Goal: Information Seeking & Learning: Learn about a topic

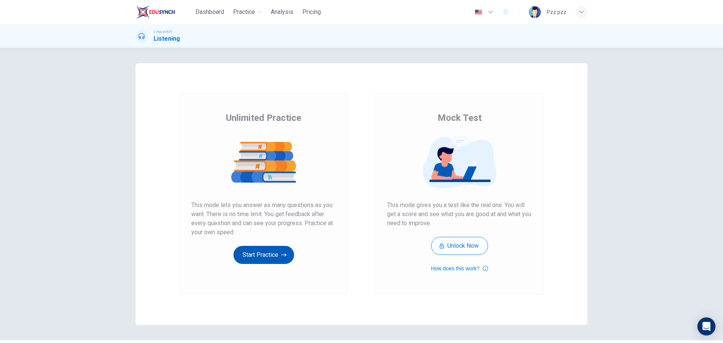
click at [263, 252] on button "Start Practice" at bounding box center [263, 255] width 61 height 18
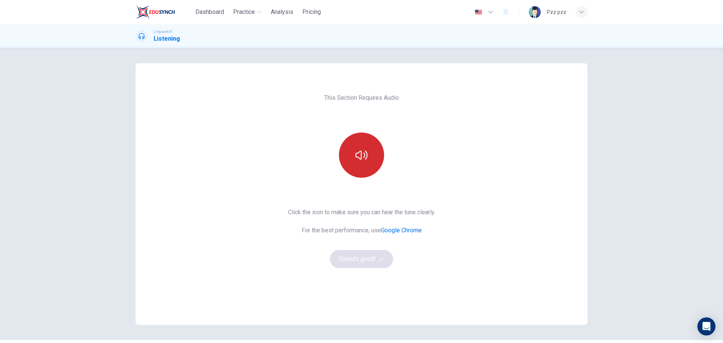
click at [352, 145] on button "button" at bounding box center [361, 155] width 45 height 45
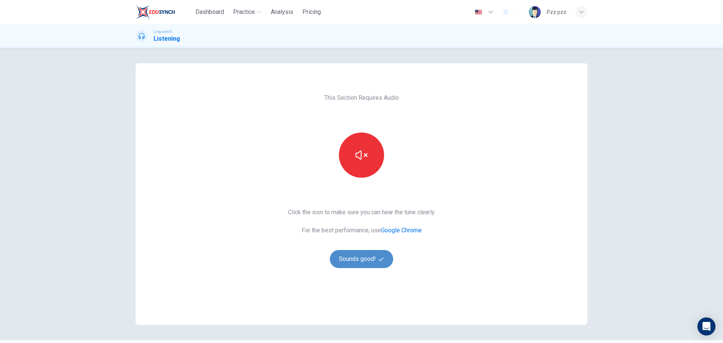
click at [354, 262] on button "Sounds good!" at bounding box center [361, 259] width 63 height 18
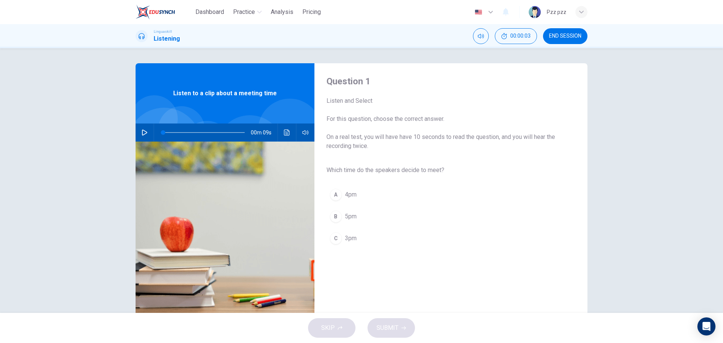
click at [142, 133] on icon "button" at bounding box center [145, 133] width 6 height 6
click at [435, 282] on div "Question 1 Listen and Select For this question, choose the correct answer. On a…" at bounding box center [444, 194] width 261 height 238
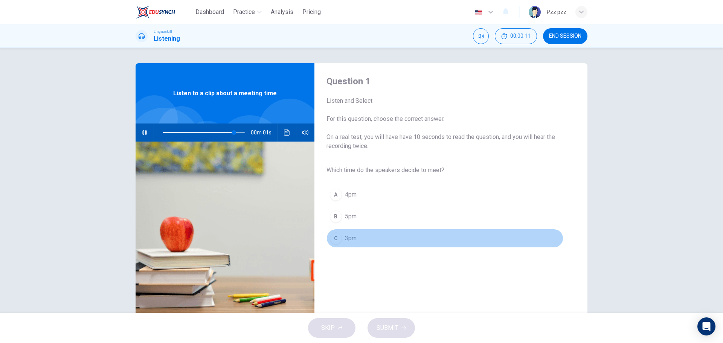
click at [348, 238] on span "3pm" at bounding box center [351, 238] width 12 height 9
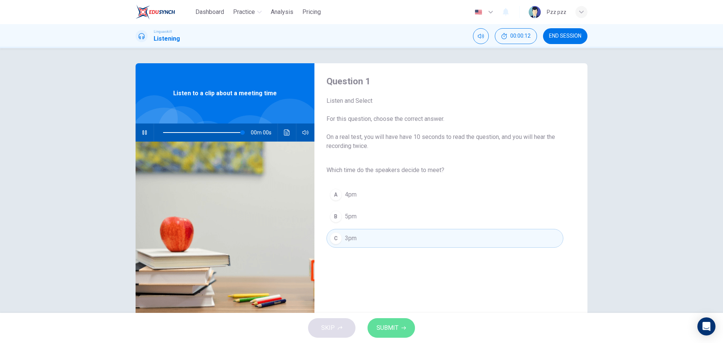
click at [384, 327] on span "SUBMIT" at bounding box center [388, 328] width 22 height 11
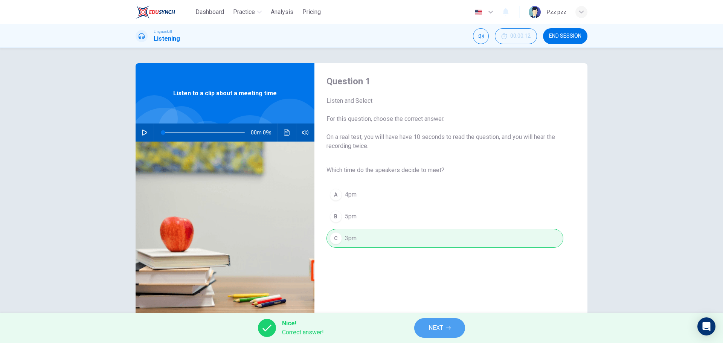
drag, startPoint x: 442, startPoint y: 323, endPoint x: 431, endPoint y: 317, distance: 12.3
click at [442, 323] on span "NEXT" at bounding box center [436, 328] width 15 height 11
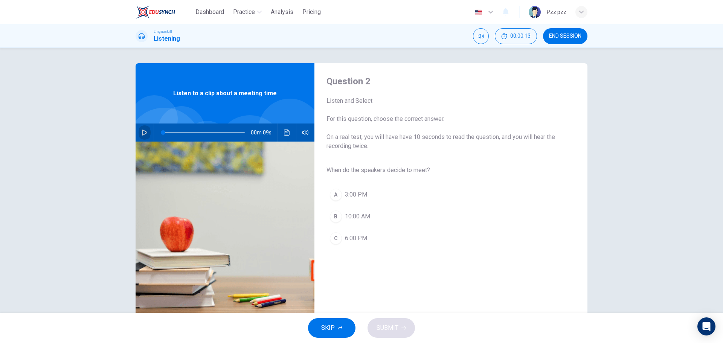
click at [142, 133] on icon "button" at bounding box center [145, 133] width 6 height 6
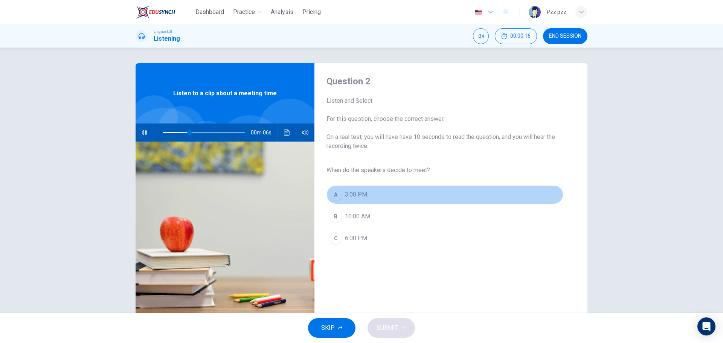
click at [354, 188] on button "A 3:00 PM" at bounding box center [444, 194] width 237 height 19
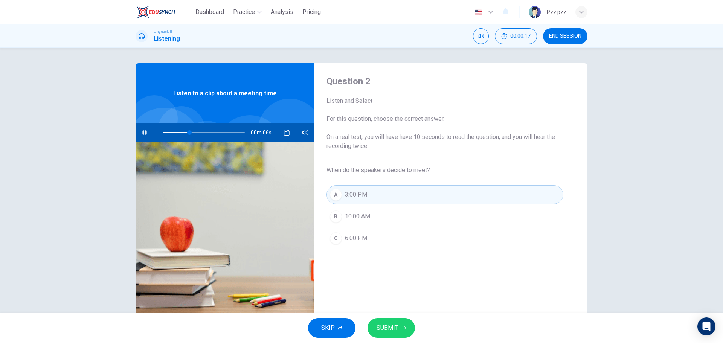
click at [400, 327] on button "SUBMIT" at bounding box center [391, 328] width 47 height 20
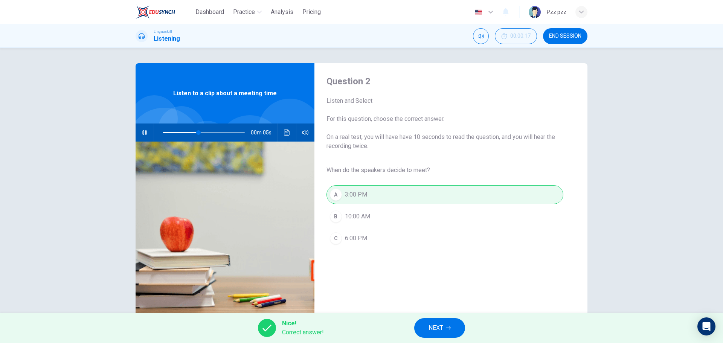
type input "54"
click at [439, 325] on span "NEXT" at bounding box center [436, 328] width 15 height 11
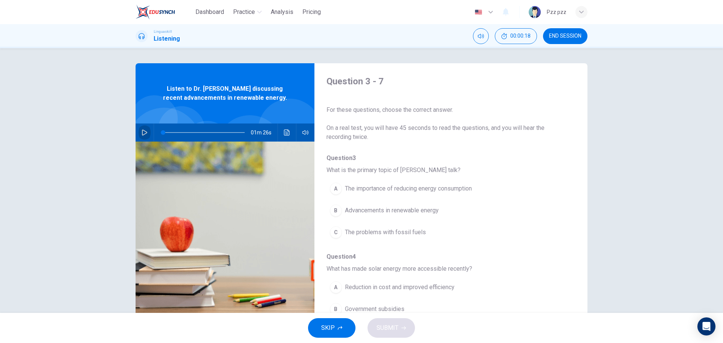
click at [142, 130] on icon "button" at bounding box center [145, 133] width 6 height 6
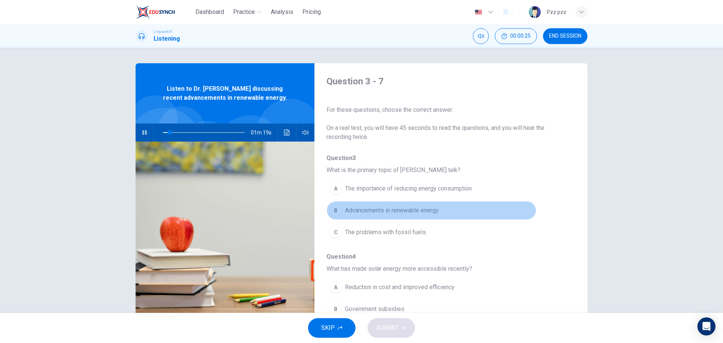
click at [430, 208] on span "Advancements in renewable energy" at bounding box center [392, 210] width 94 height 9
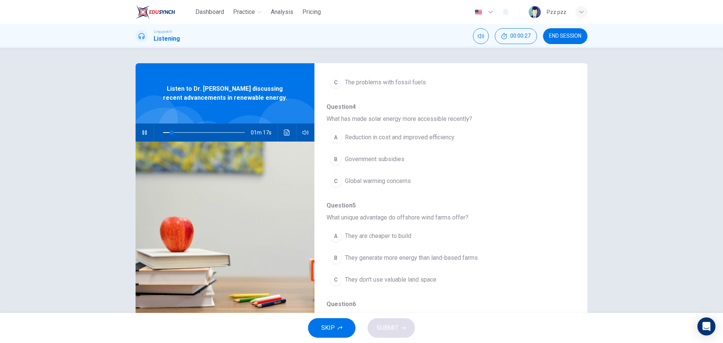
scroll to position [151, 0]
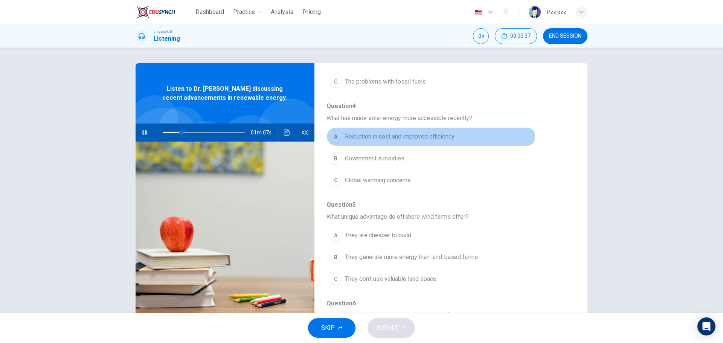
click at [429, 136] on span "Reduction in cost and improved efficiency" at bounding box center [400, 136] width 110 height 9
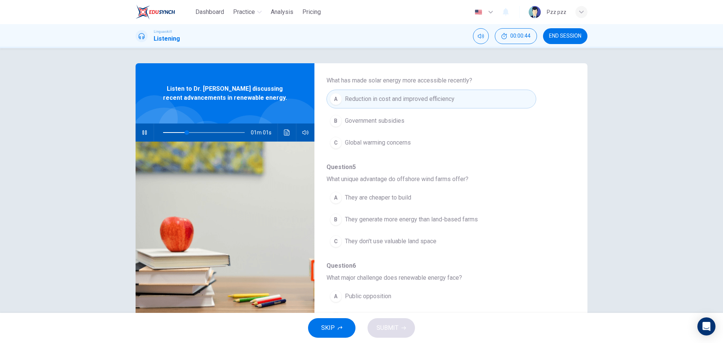
scroll to position [226, 0]
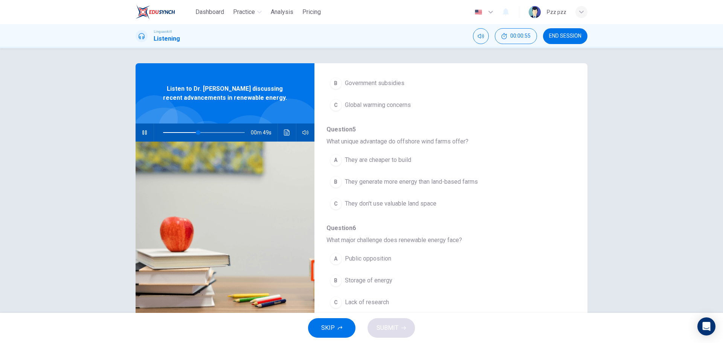
click at [442, 185] on span "They generate more energy than land-based farms" at bounding box center [411, 181] width 133 height 9
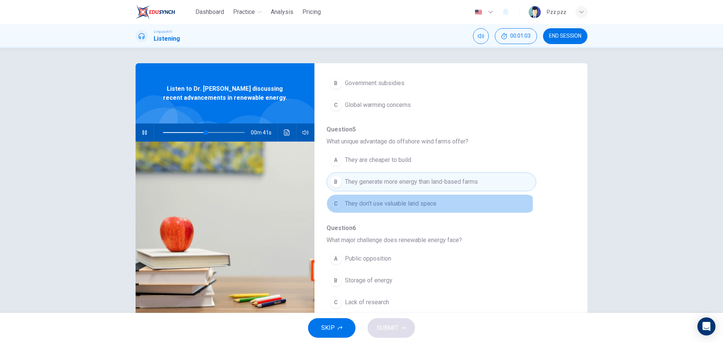
drag, startPoint x: 394, startPoint y: 203, endPoint x: 403, endPoint y: 202, distance: 9.0
click at [394, 202] on span "They don't use valuable land space" at bounding box center [391, 203] width 92 height 9
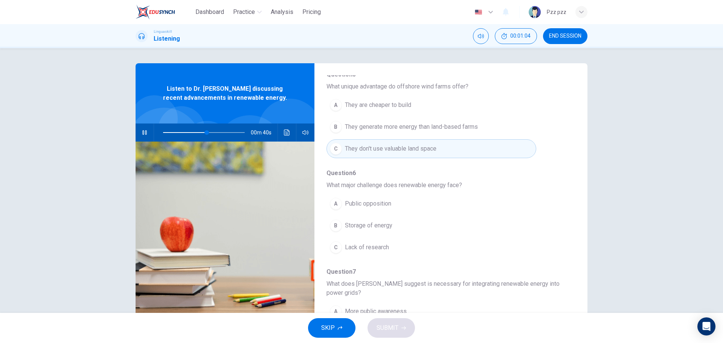
scroll to position [301, 0]
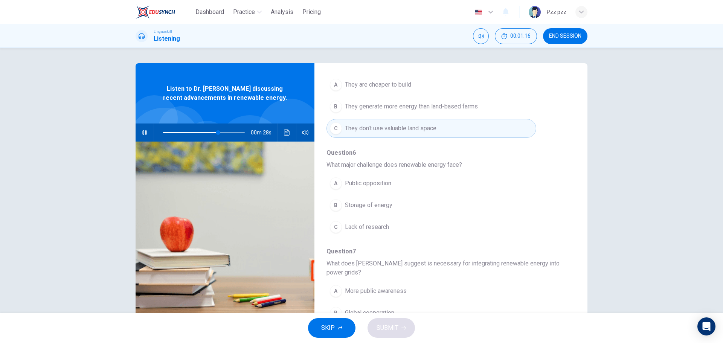
click at [383, 205] on span "Storage of energy" at bounding box center [368, 205] width 47 height 9
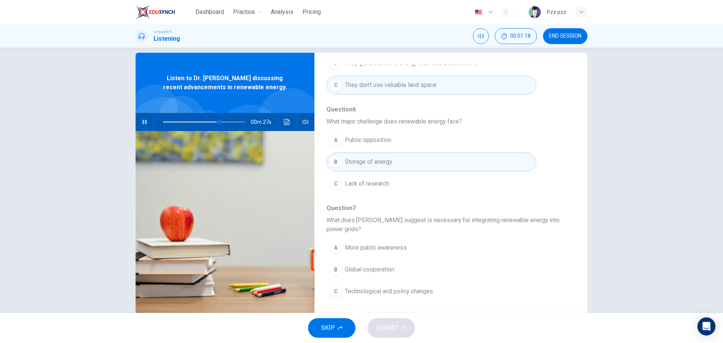
scroll to position [27, 0]
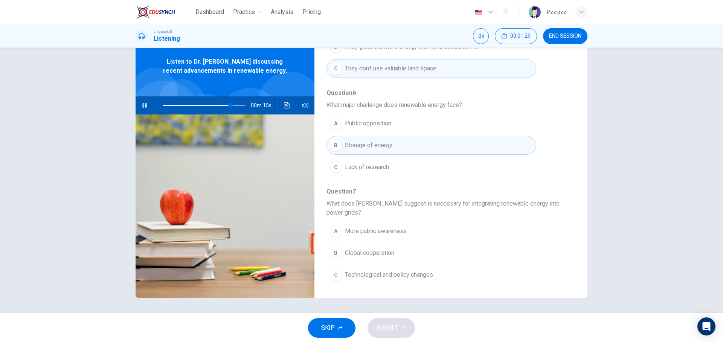
click at [413, 276] on span "Technological and policy changes" at bounding box center [389, 274] width 88 height 9
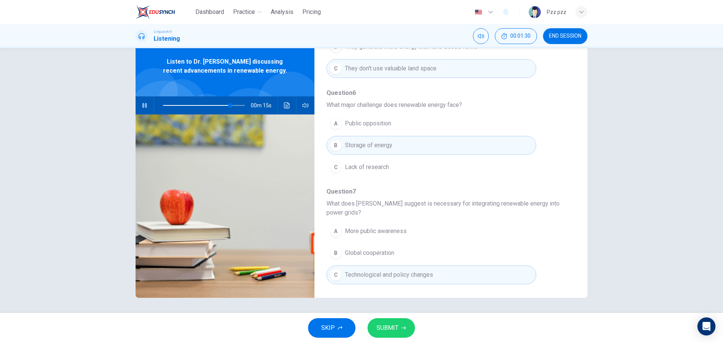
click at [392, 328] on span "SUBMIT" at bounding box center [388, 328] width 22 height 11
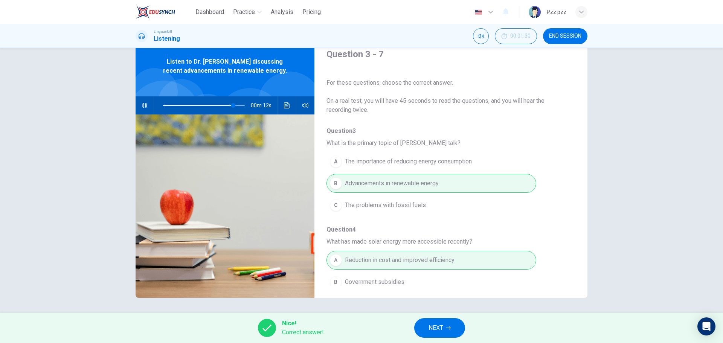
scroll to position [226, 0]
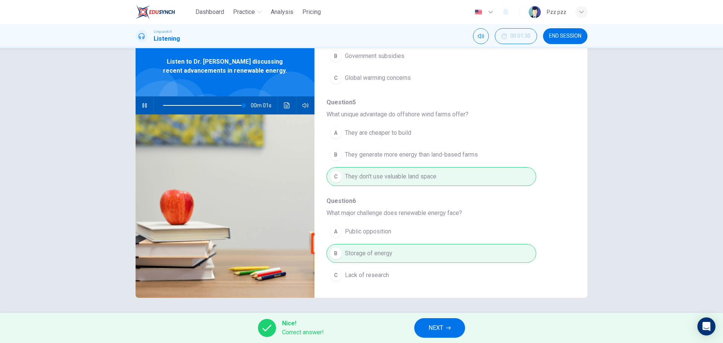
type input "0"
click at [444, 334] on button "NEXT" at bounding box center [439, 328] width 51 height 20
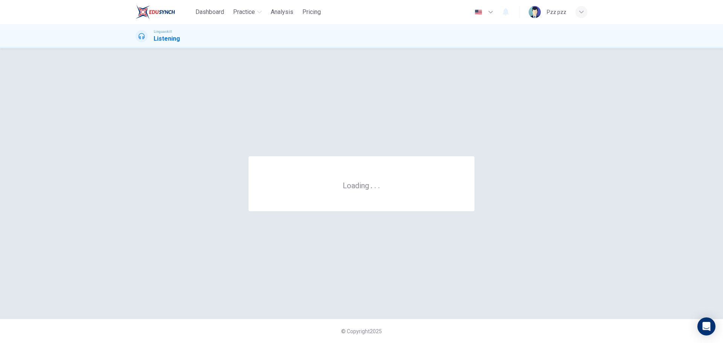
scroll to position [0, 0]
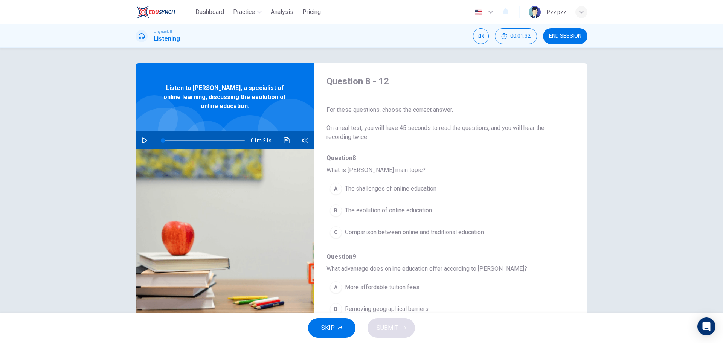
click at [136, 139] on div "01m 21s" at bounding box center [225, 140] width 179 height 18
click at [142, 143] on icon "button" at bounding box center [145, 140] width 6 height 6
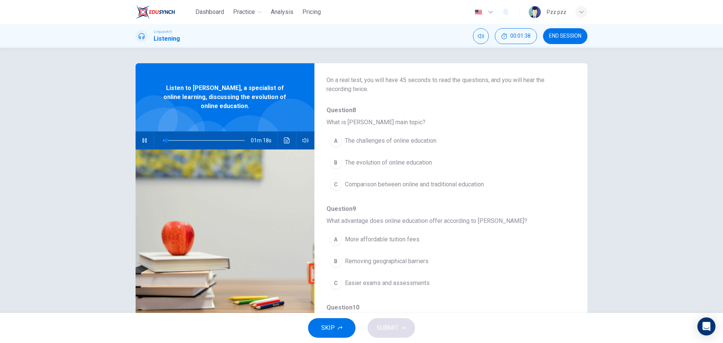
scroll to position [38, 0]
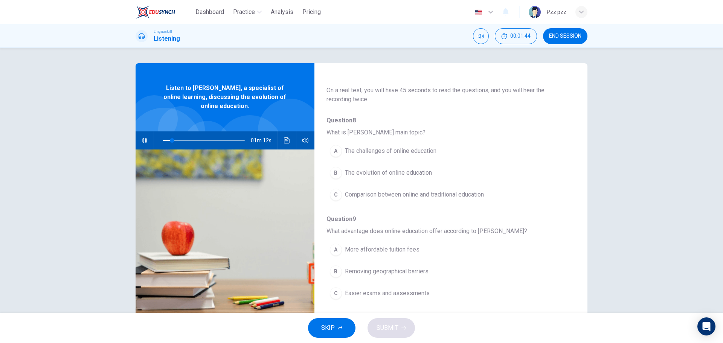
click at [388, 168] on button "B The evolution of online education" at bounding box center [431, 172] width 210 height 19
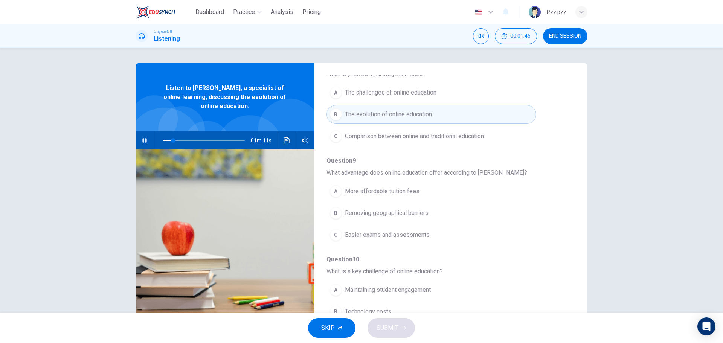
scroll to position [113, 0]
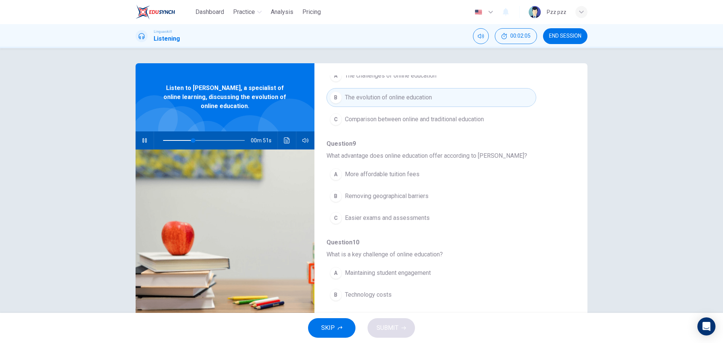
click at [402, 196] on span "Removing geographical barriers" at bounding box center [387, 196] width 84 height 9
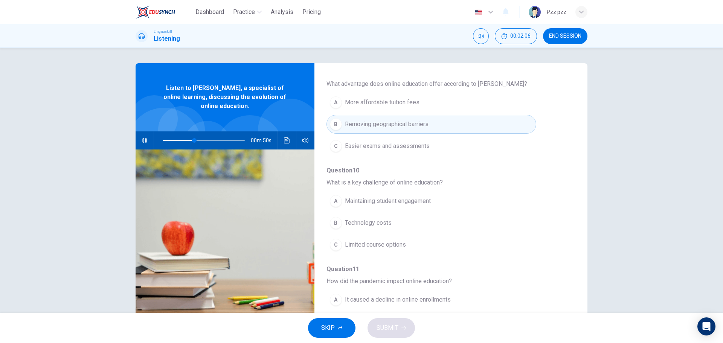
scroll to position [188, 0]
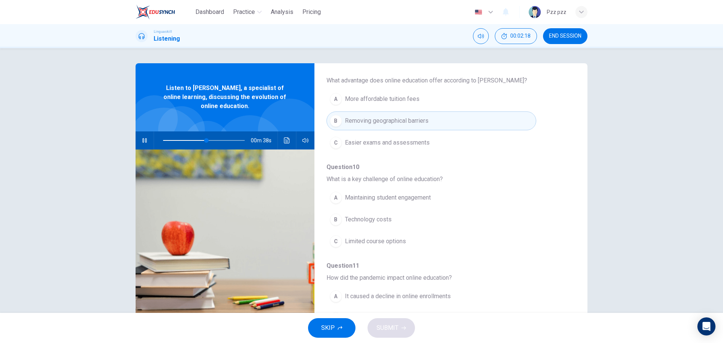
click at [390, 219] on span "Technology costs" at bounding box center [368, 219] width 47 height 9
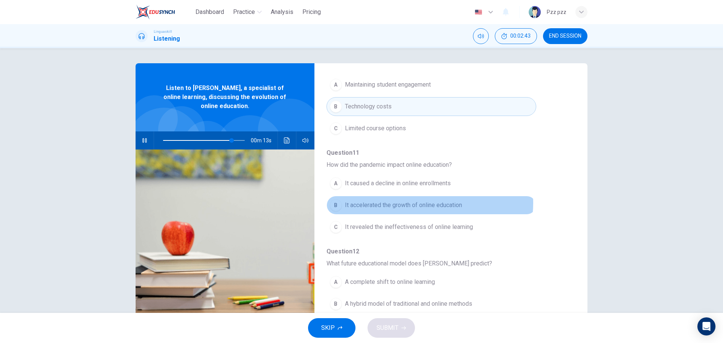
click at [427, 203] on span "It accelerated the growth of online education" at bounding box center [403, 205] width 117 height 9
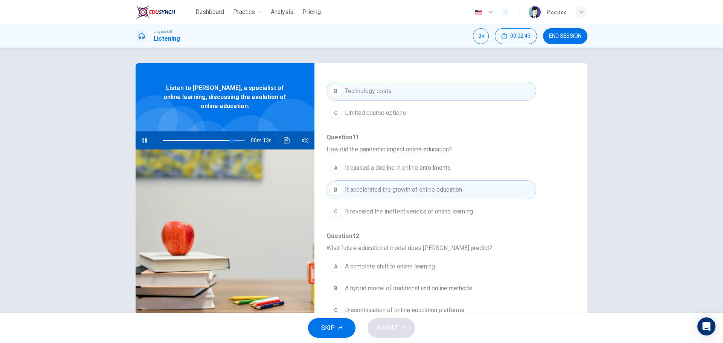
scroll to position [325, 0]
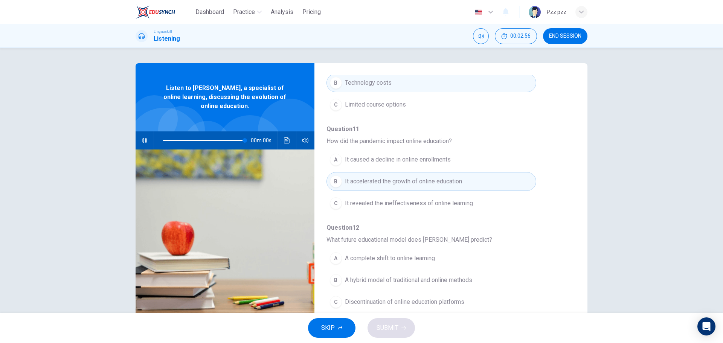
type input "0"
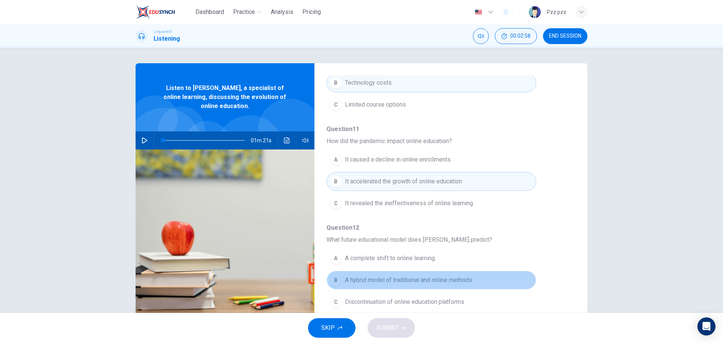
click at [457, 282] on span "A hybrid model of traditional and online methods" at bounding box center [408, 280] width 127 height 9
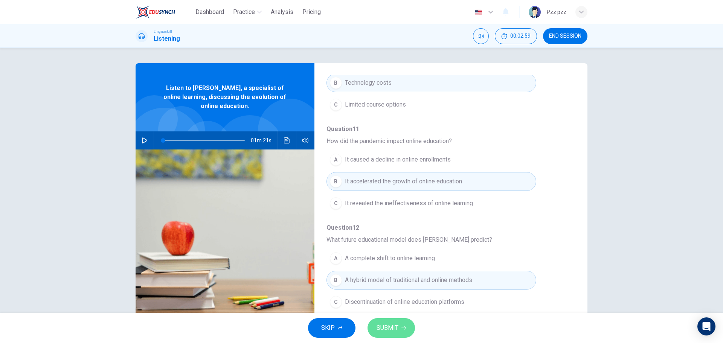
click at [393, 331] on span "SUBMIT" at bounding box center [388, 328] width 22 height 11
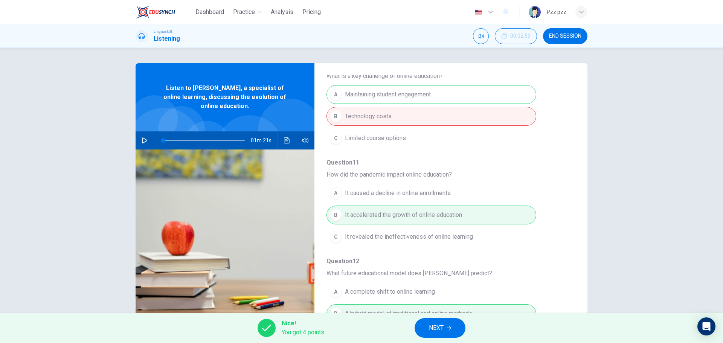
scroll to position [250, 0]
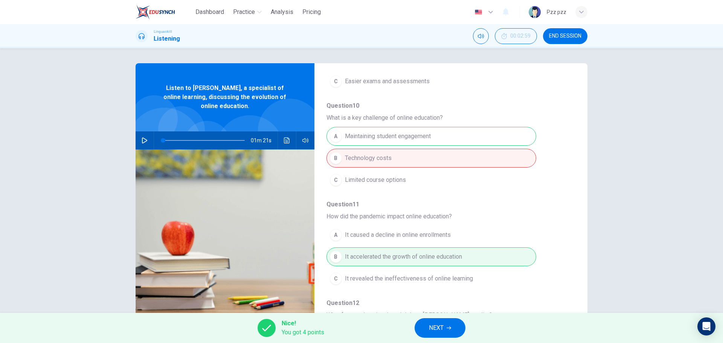
click at [409, 137] on div "A Maintaining student engagement B Technology costs C Limited course options" at bounding box center [444, 158] width 237 height 66
click at [408, 160] on div "A Maintaining student engagement B Technology costs C Limited course options" at bounding box center [444, 158] width 237 height 66
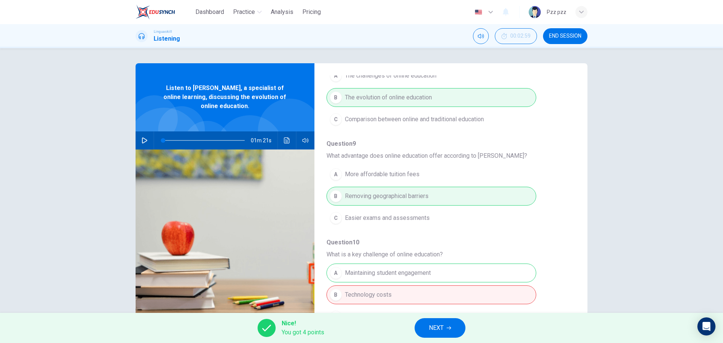
scroll to position [188, 0]
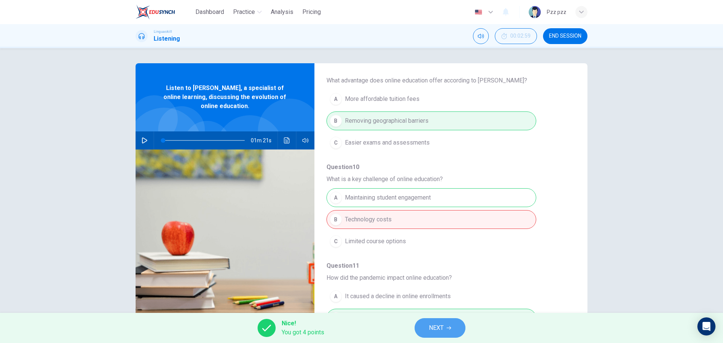
click at [446, 331] on button "NEXT" at bounding box center [440, 328] width 51 height 20
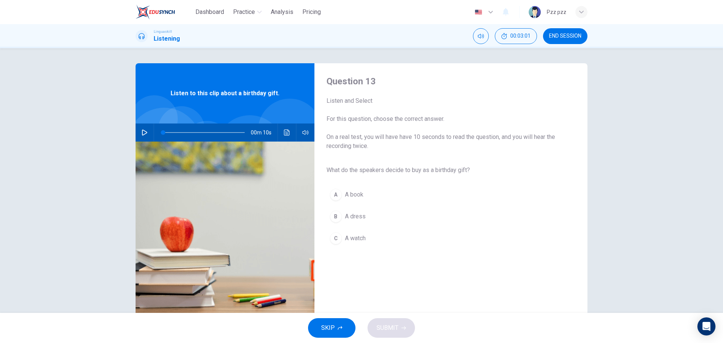
click at [142, 132] on icon "button" at bounding box center [145, 133] width 6 height 6
click at [349, 195] on span "A book" at bounding box center [354, 194] width 18 height 9
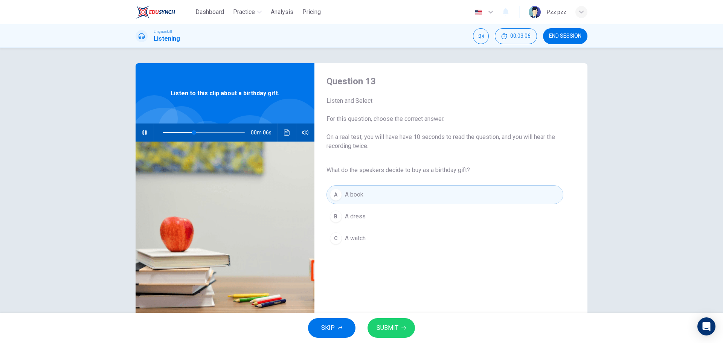
click at [387, 324] on span "SUBMIT" at bounding box center [388, 328] width 22 height 11
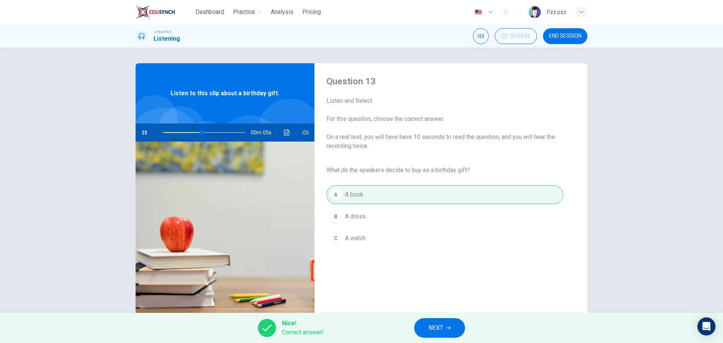
type input "57"
click at [566, 32] on button "END SESSION" at bounding box center [565, 36] width 44 height 16
